Goal: Task Accomplishment & Management: Use online tool/utility

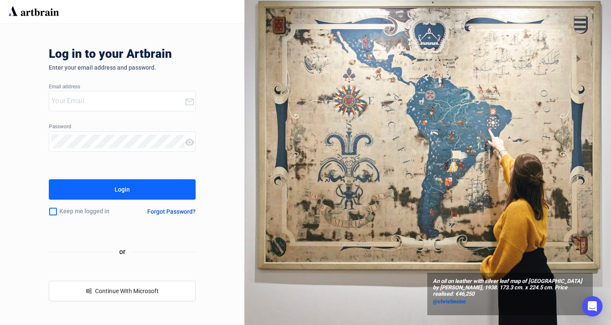
type input "[EMAIL_ADDRESS][DOMAIN_NAME]"
click at [117, 188] on div "Login" at bounding box center [122, 189] width 15 height 14
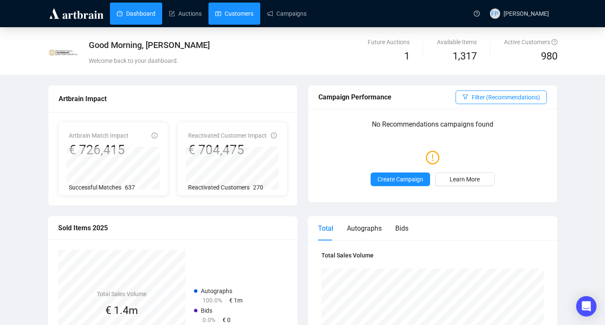
click at [234, 15] on link "Customers" at bounding box center [234, 14] width 38 height 22
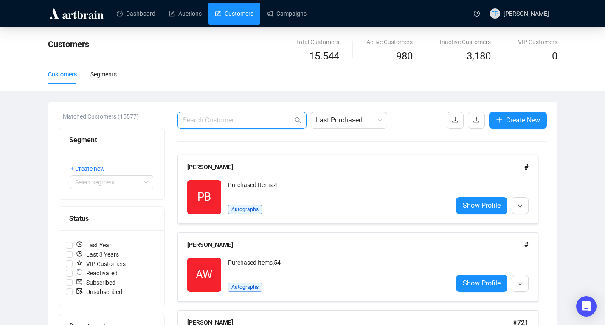
click at [259, 120] on input "text" at bounding box center [237, 120] width 110 height 10
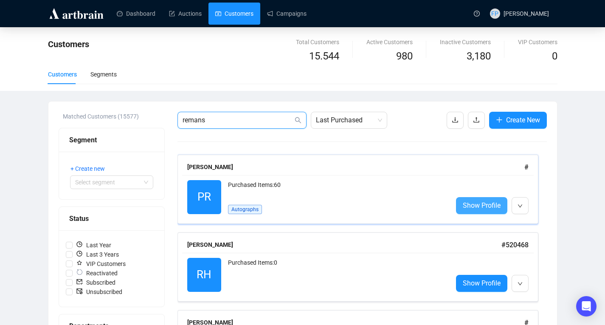
type input "remans"
click at [480, 205] on span "Show Profile" at bounding box center [481, 205] width 38 height 11
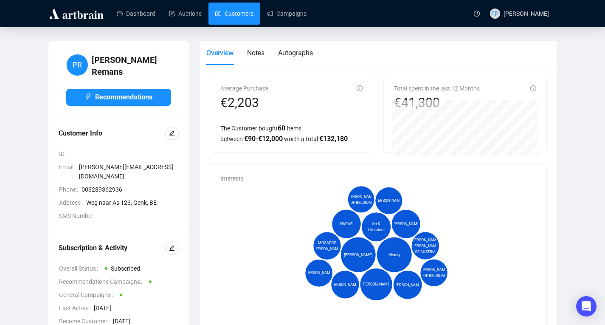
click at [238, 17] on link "Customers" at bounding box center [234, 14] width 38 height 22
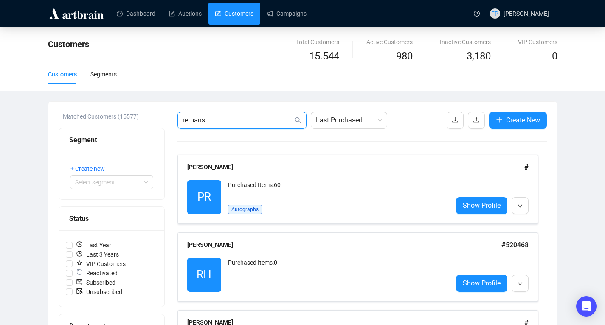
click at [215, 122] on input "remans" at bounding box center [237, 120] width 110 height 10
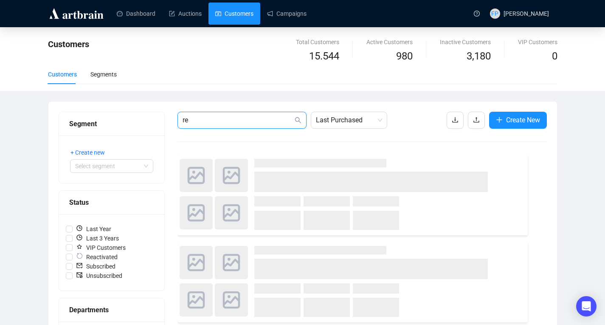
type input "r"
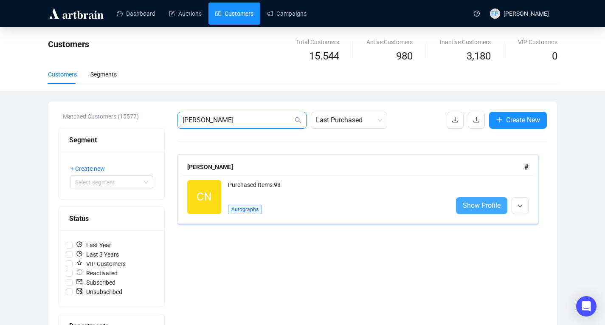
type input "[PERSON_NAME]"
click at [466, 206] on span "Show Profile" at bounding box center [481, 205] width 38 height 11
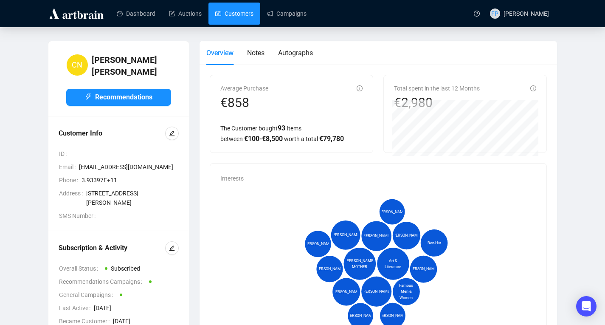
click at [234, 12] on link "Customers" at bounding box center [234, 14] width 38 height 22
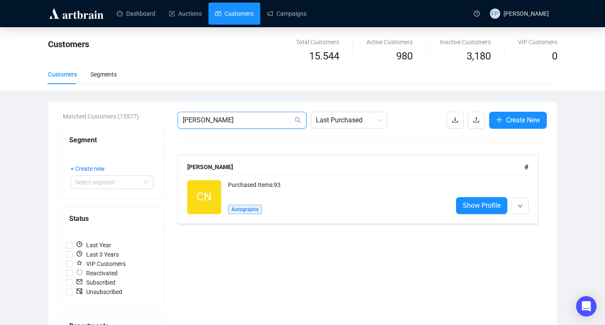
click at [218, 123] on input "[PERSON_NAME]" at bounding box center [237, 120] width 110 height 10
type input "n"
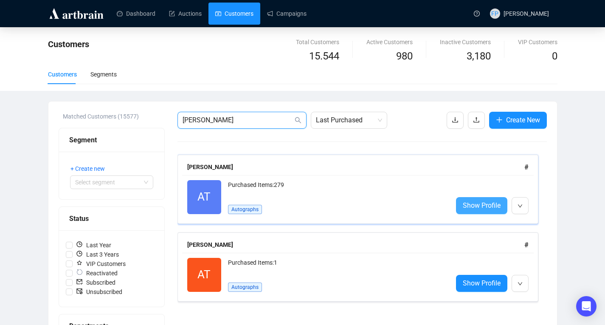
type input "[PERSON_NAME]"
click at [479, 204] on span "Show Profile" at bounding box center [481, 205] width 38 height 11
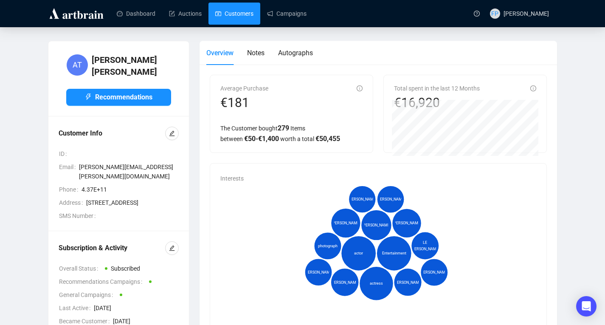
click at [239, 12] on link "Customers" at bounding box center [234, 14] width 38 height 22
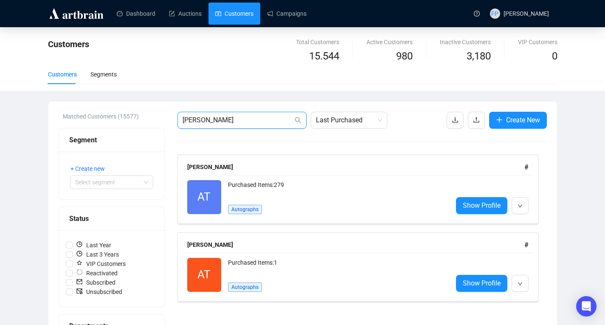
click at [212, 119] on input "[PERSON_NAME]" at bounding box center [237, 120] width 110 height 10
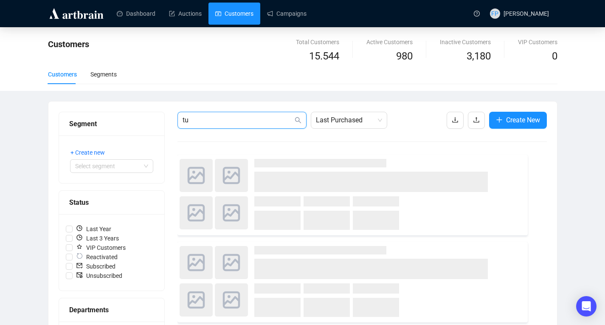
type input "t"
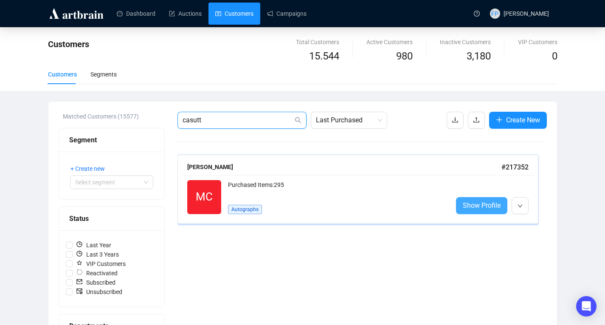
type input "casutt"
click at [486, 207] on span "Show Profile" at bounding box center [481, 205] width 38 height 11
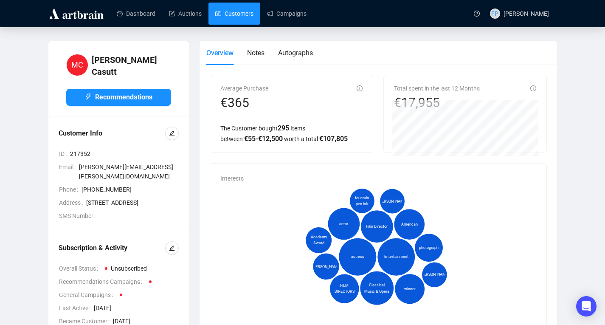
click at [240, 13] on link "Customers" at bounding box center [234, 14] width 38 height 22
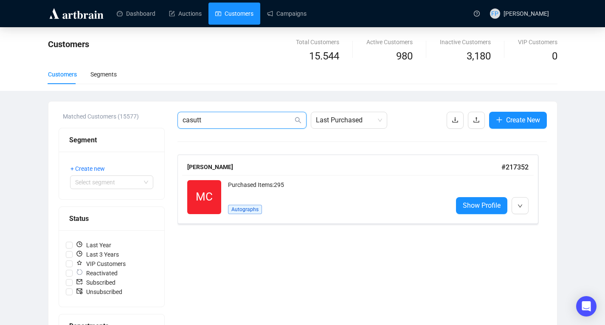
click at [204, 124] on input "casutt" at bounding box center [237, 120] width 110 height 10
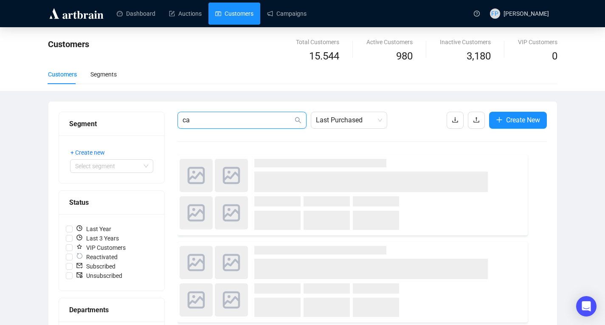
type input "c"
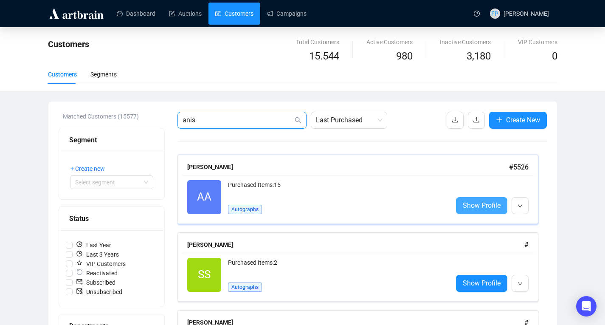
type input "anis"
click at [495, 206] on span "Show Profile" at bounding box center [481, 205] width 38 height 11
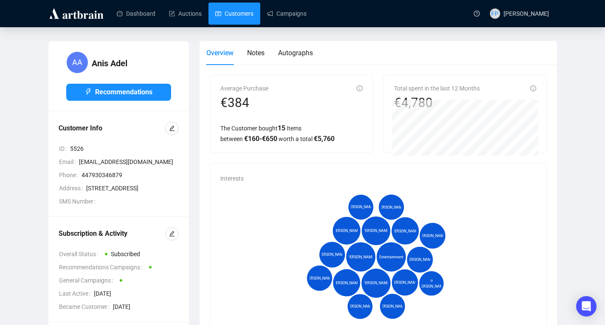
click at [233, 17] on link "Customers" at bounding box center [234, 14] width 38 height 22
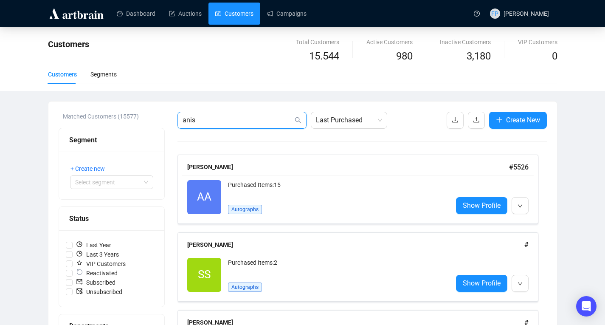
click at [216, 119] on input "anis" at bounding box center [237, 120] width 110 height 10
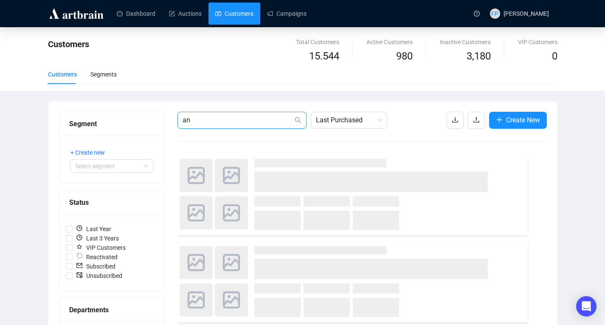
type input "a"
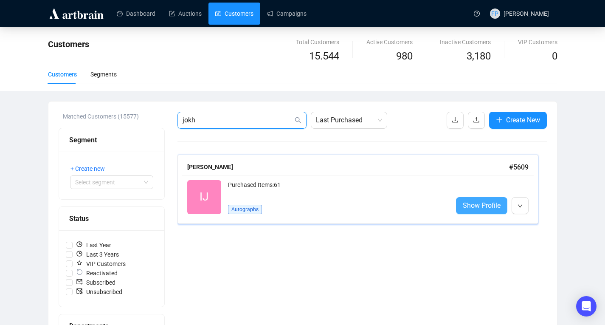
type input "jokh"
click at [490, 203] on span "Show Profile" at bounding box center [481, 205] width 38 height 11
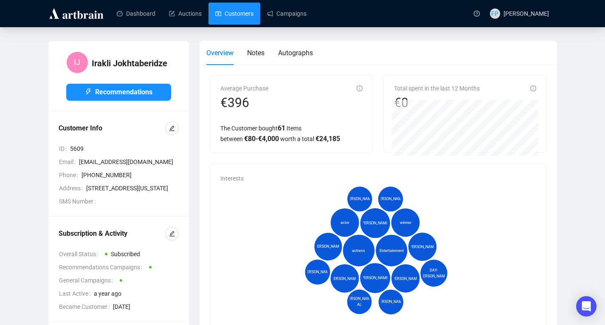
click at [234, 12] on link "Customers" at bounding box center [234, 14] width 38 height 22
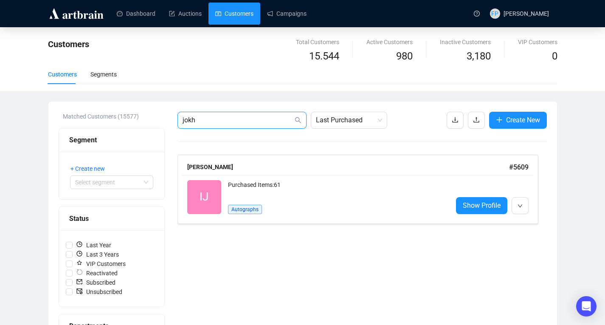
click at [209, 120] on input "jokh" at bounding box center [237, 120] width 110 height 10
type input "j"
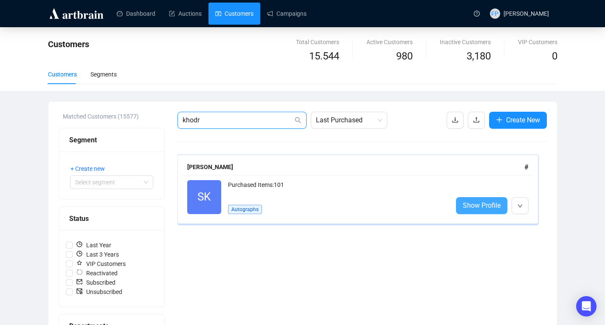
type input "khodr"
click at [495, 207] on span "Show Profile" at bounding box center [481, 205] width 38 height 11
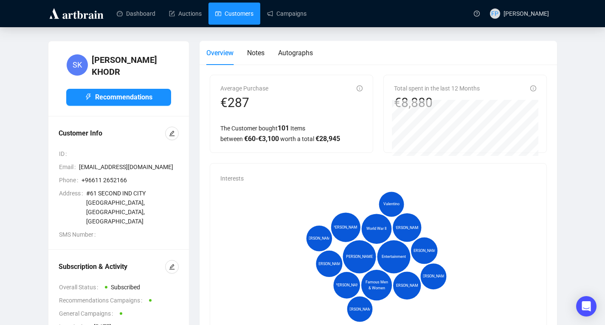
click at [235, 13] on link "Customers" at bounding box center [234, 14] width 38 height 22
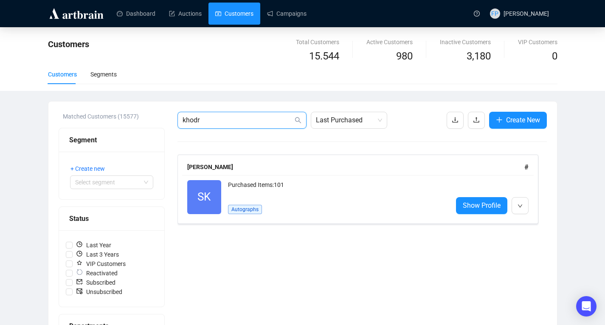
click at [204, 121] on input "khodr" at bounding box center [237, 120] width 110 height 10
type input "k"
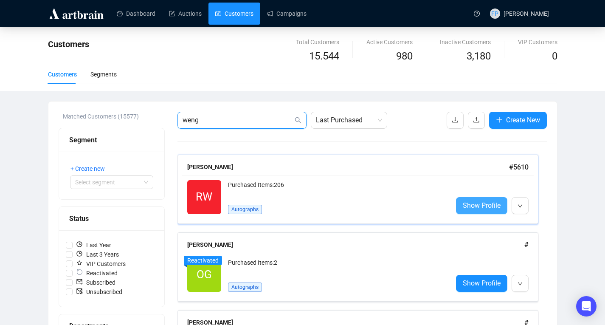
type input "weng"
click at [490, 205] on span "Show Profile" at bounding box center [481, 205] width 38 height 11
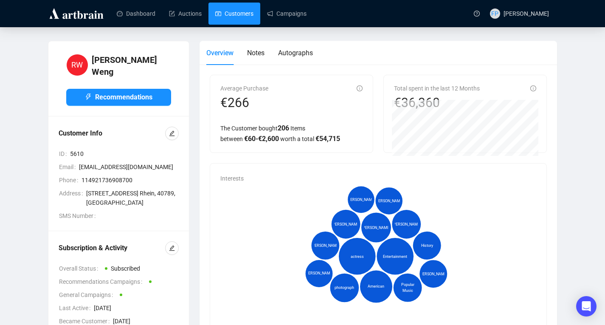
click at [231, 19] on link "Customers" at bounding box center [234, 14] width 38 height 22
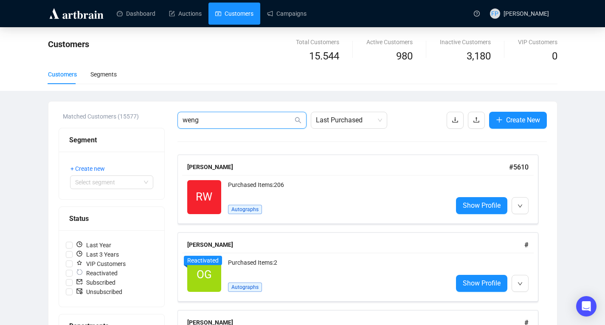
click at [203, 119] on input "weng" at bounding box center [237, 120] width 110 height 10
type input "w"
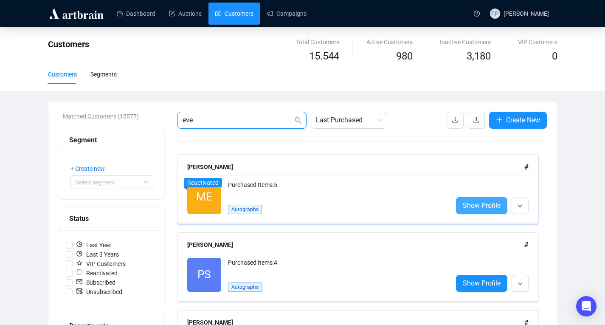
type input "eve"
click at [492, 204] on span "Show Profile" at bounding box center [481, 205] width 38 height 11
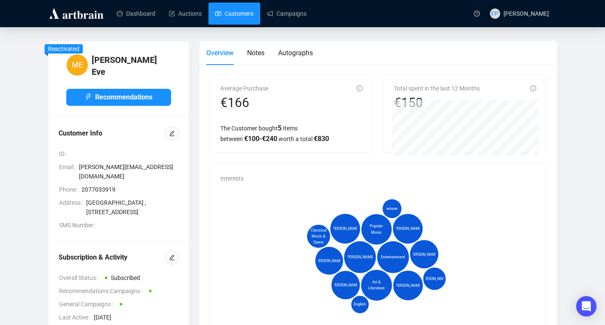
click at [233, 17] on link "Customers" at bounding box center [234, 14] width 38 height 22
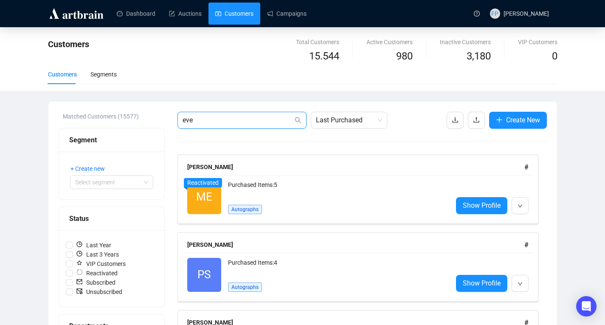
click at [212, 120] on input "eve" at bounding box center [237, 120] width 110 height 10
type input "e"
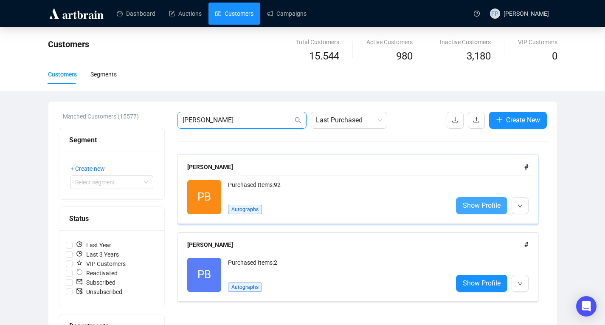
type input "[PERSON_NAME]"
click at [475, 209] on span "Show Profile" at bounding box center [481, 205] width 38 height 11
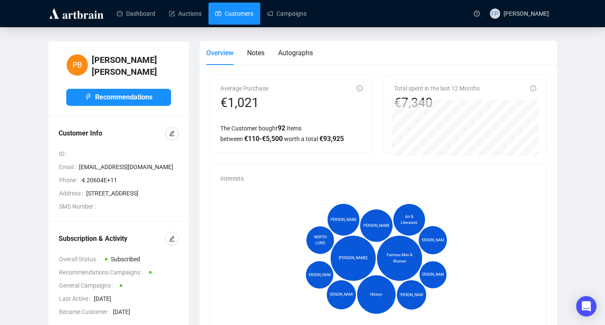
click at [236, 17] on link "Customers" at bounding box center [234, 14] width 38 height 22
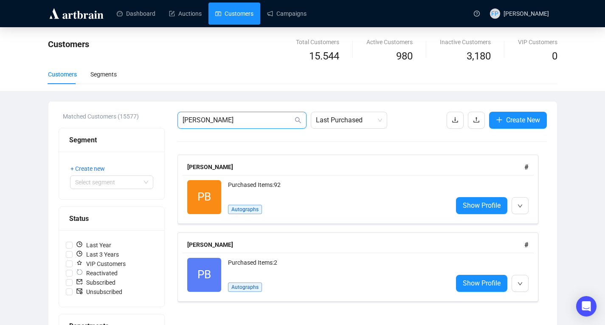
click at [204, 121] on input "[PERSON_NAME]" at bounding box center [237, 120] width 110 height 10
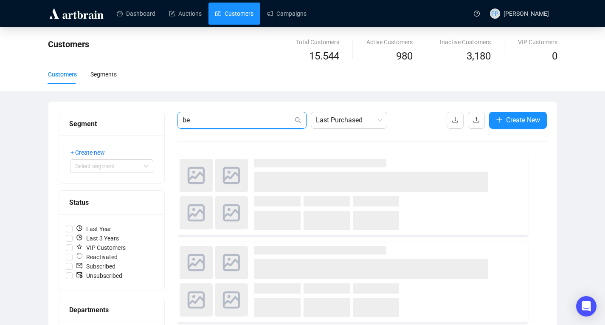
type input "b"
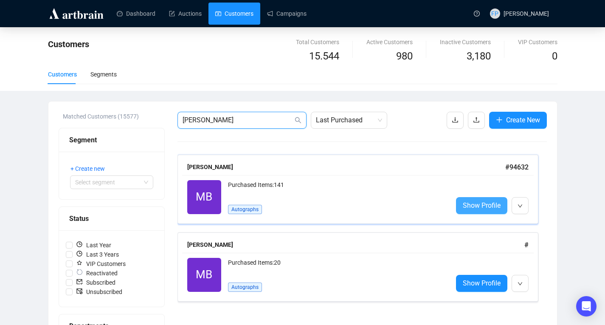
type input "[PERSON_NAME]"
click at [486, 206] on span "Show Profile" at bounding box center [481, 205] width 38 height 11
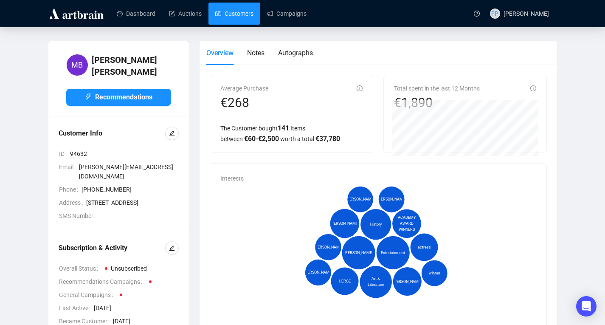
click at [246, 10] on link "Customers" at bounding box center [234, 14] width 38 height 22
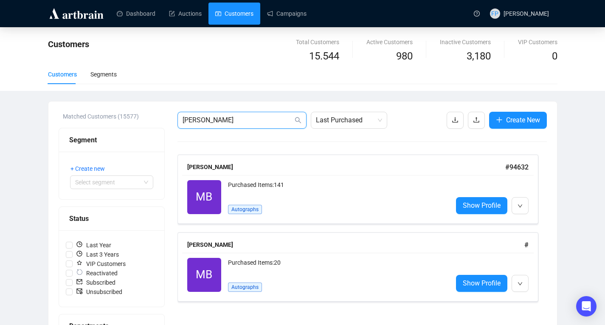
click at [212, 122] on input "[PERSON_NAME]" at bounding box center [237, 120] width 110 height 10
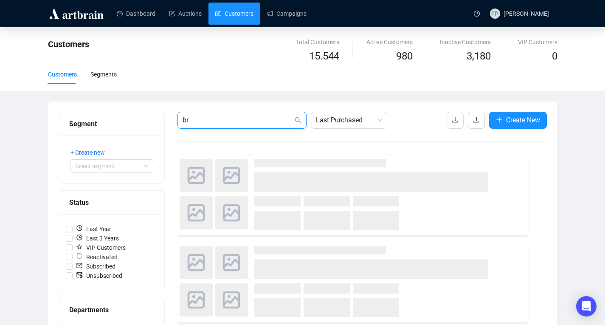
type input "b"
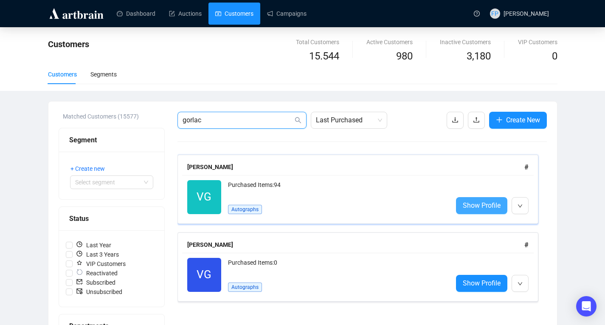
type input "gorlac"
click at [476, 205] on span "Show Profile" at bounding box center [481, 205] width 38 height 11
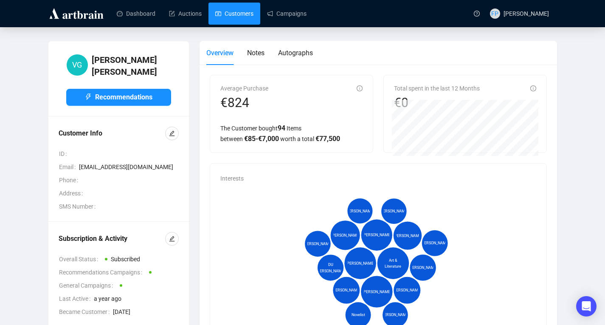
click at [234, 14] on link "Customers" at bounding box center [234, 14] width 38 height 22
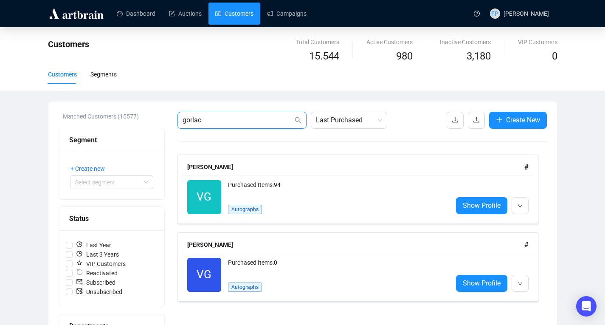
click at [209, 120] on input "gorlac" at bounding box center [237, 120] width 110 height 10
type input "g"
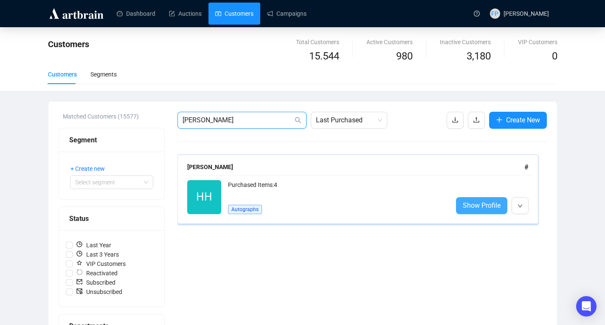
type input "[PERSON_NAME]"
click at [489, 206] on span "Show Profile" at bounding box center [481, 205] width 38 height 11
